Goal: Task Accomplishment & Management: Manage account settings

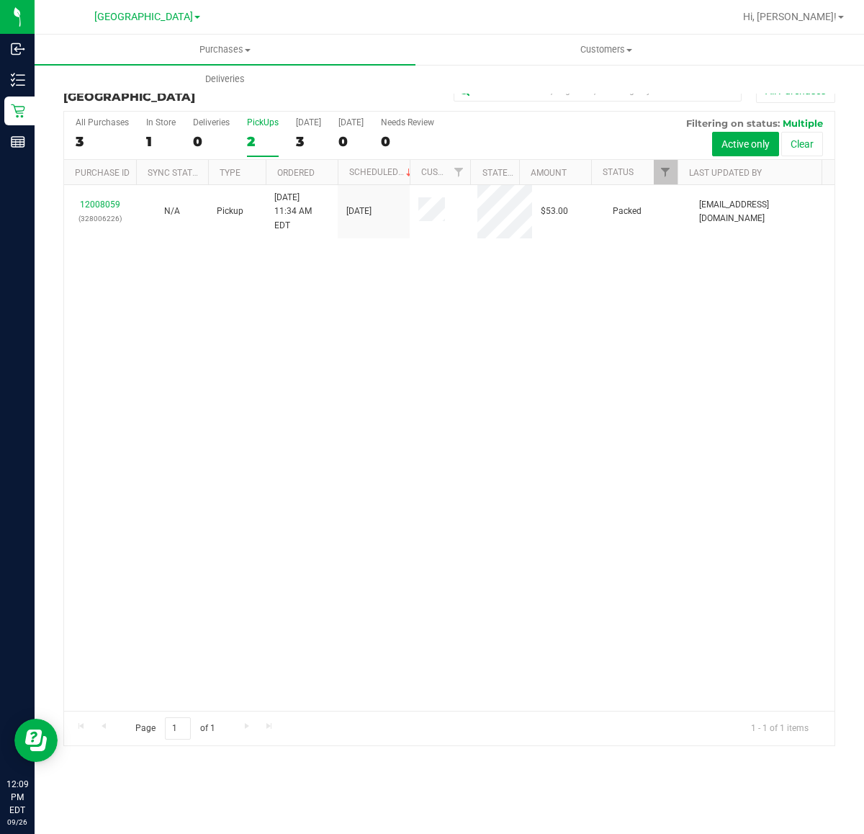
click at [272, 117] on div "PickUps" at bounding box center [263, 122] width 32 height 10
click at [0, 0] on input "PickUps 2" at bounding box center [0, 0] width 0 height 0
checkbox input "true"
click at [668, 173] on span "Filter" at bounding box center [666, 172] width 12 height 12
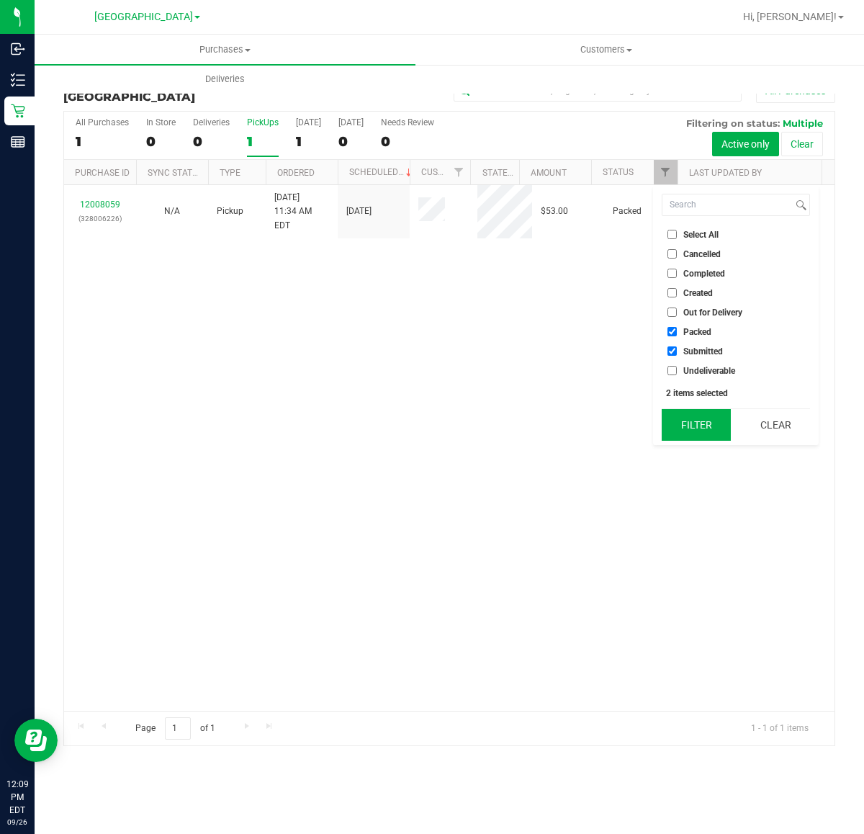
click at [682, 420] on button "Filter" at bounding box center [696, 425] width 69 height 32
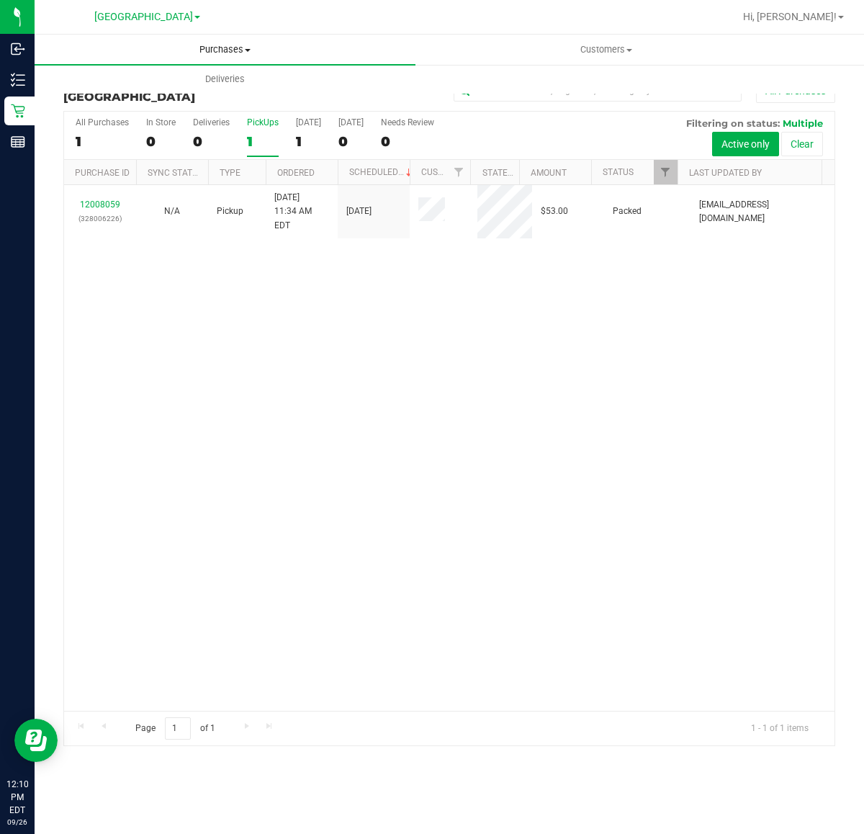
click at [235, 41] on uib-tab-heading "Purchases Summary of purchases Fulfillment All purchases" at bounding box center [225, 50] width 381 height 30
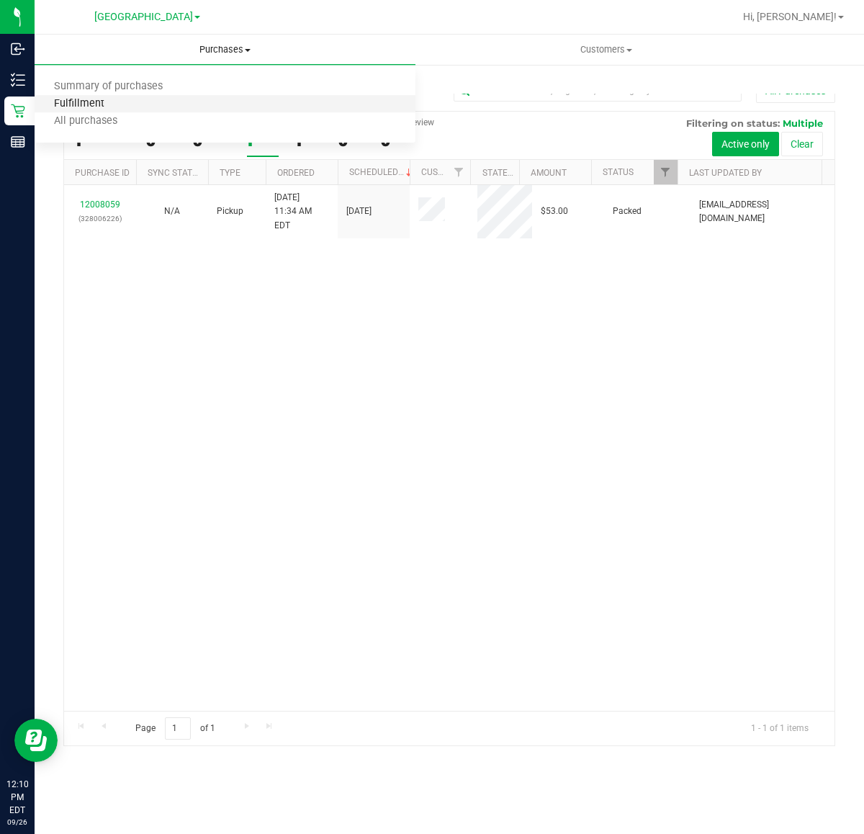
click at [107, 99] on span "Fulfillment" at bounding box center [79, 104] width 89 height 12
